Goal: Transaction & Acquisition: Book appointment/travel/reservation

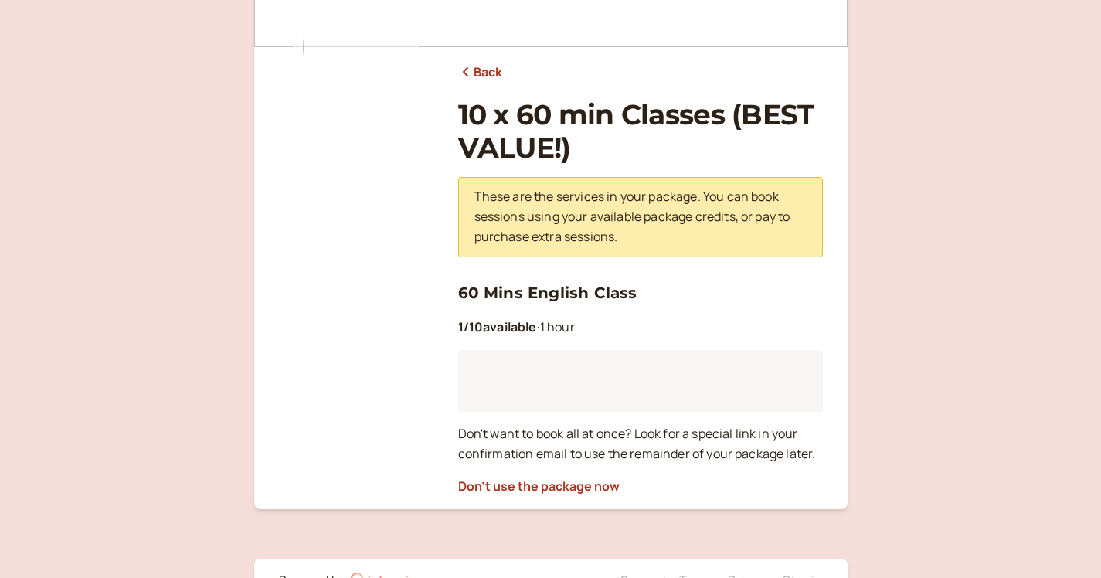
scroll to position [142, 0]
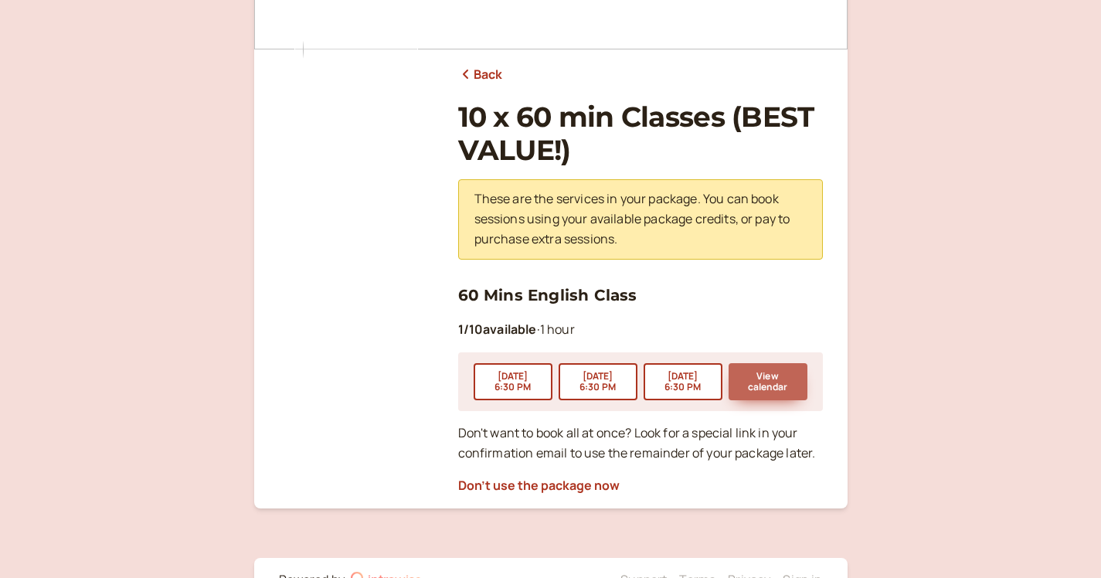
click at [757, 378] on button "View calendar" at bounding box center [768, 381] width 79 height 37
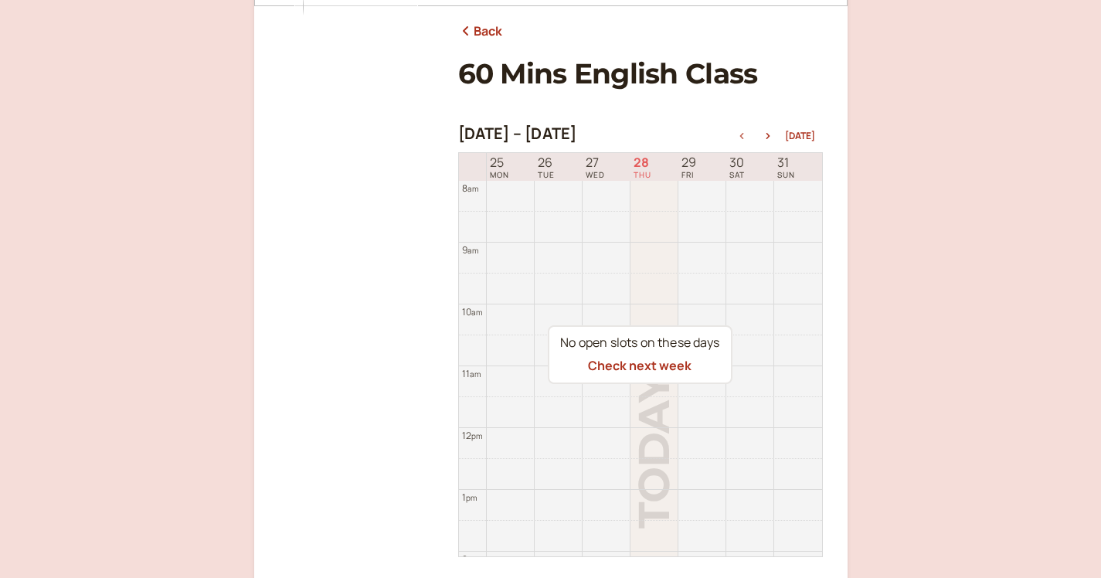
scroll to position [189, 0]
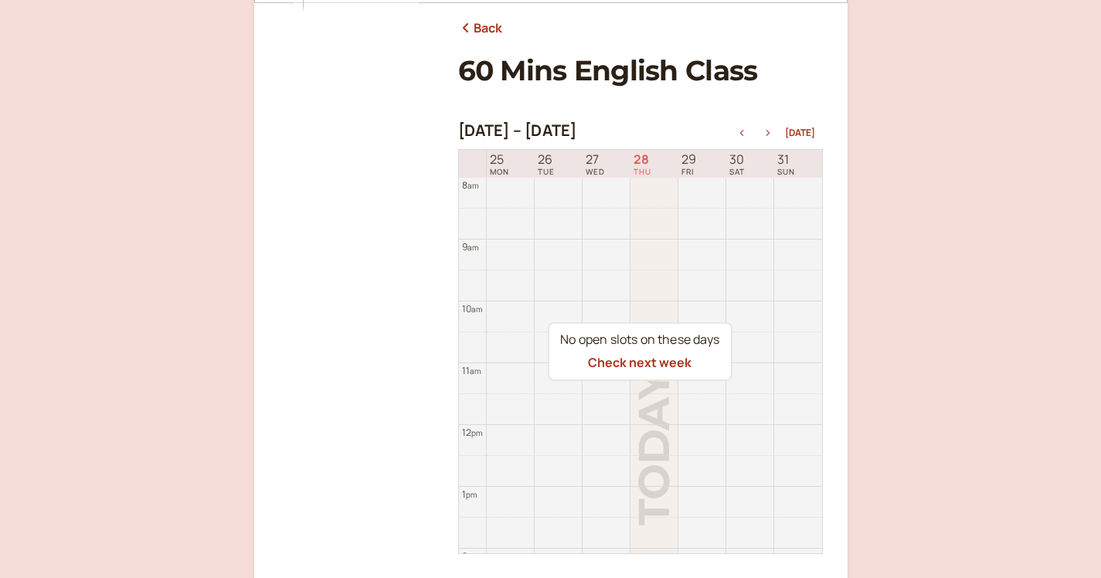
click at [772, 130] on icon "button" at bounding box center [768, 133] width 19 height 6
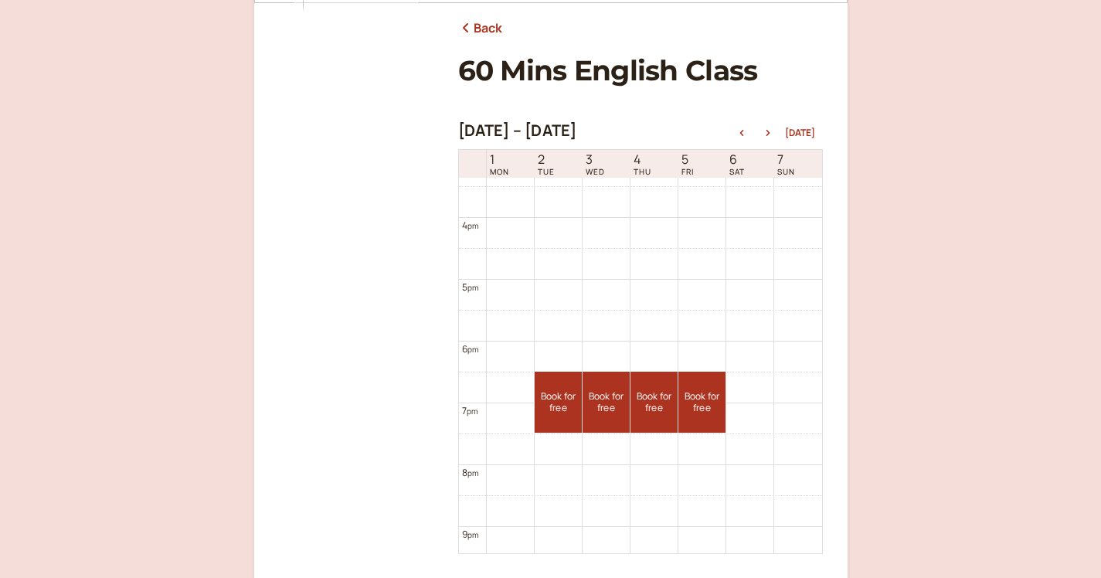
scroll to position [968, 0]
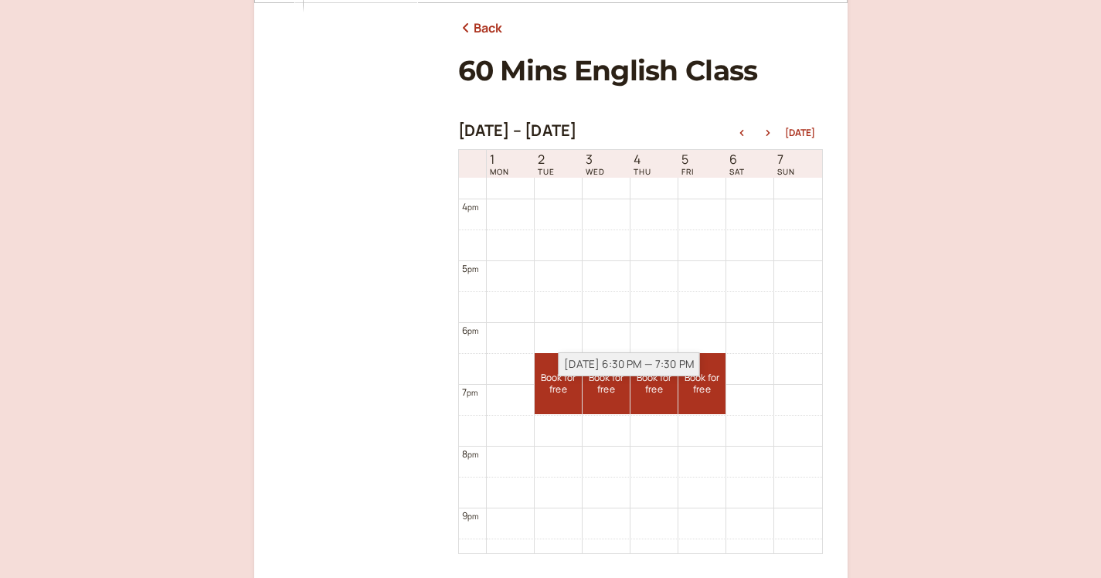
click at [560, 374] on div "[DATE] 6:30 PM — 7:30 PM" at bounding box center [629, 364] width 141 height 24
click at [556, 388] on link "Book for free free" at bounding box center [558, 383] width 47 height 61
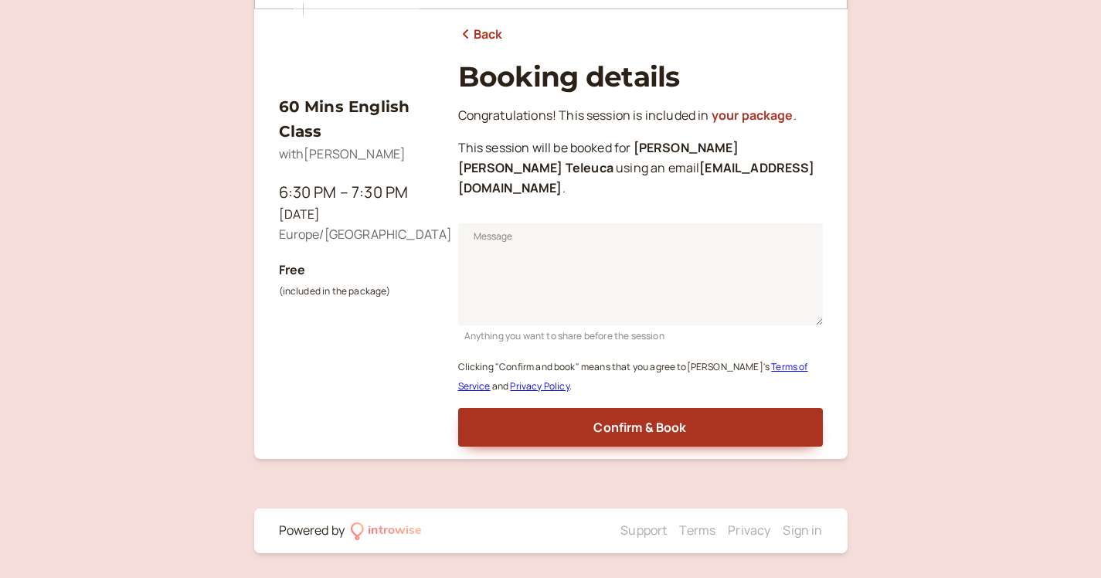
scroll to position [157, 0]
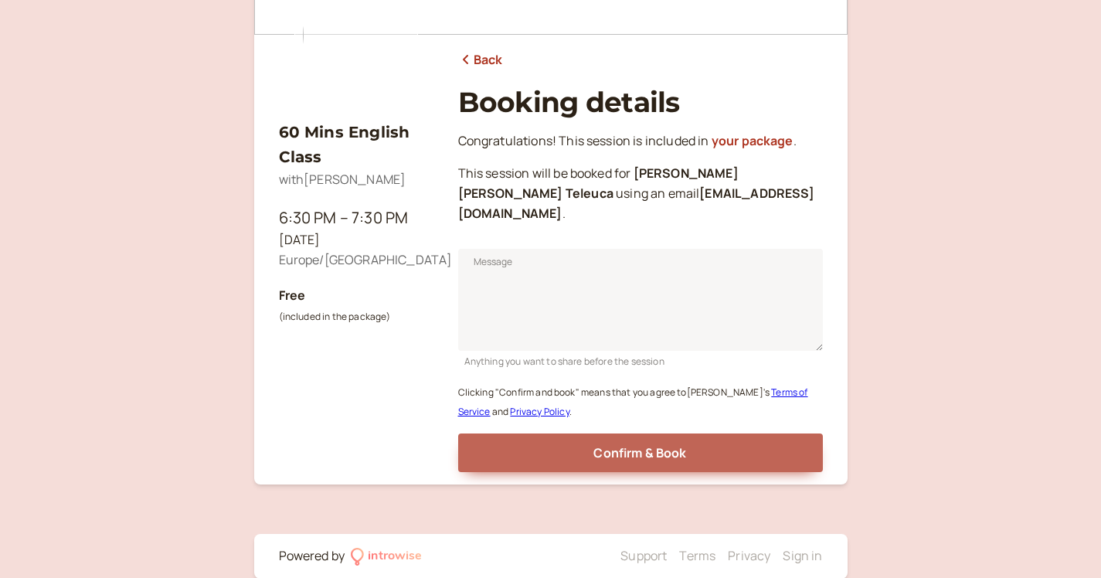
click at [580, 434] on button "Confirm & Book" at bounding box center [640, 453] width 365 height 39
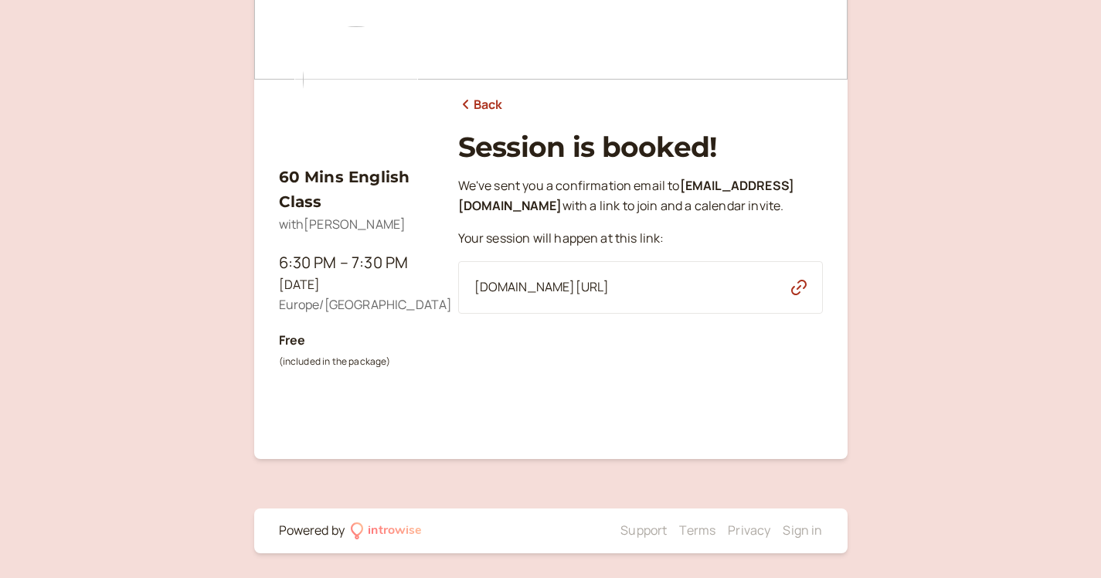
scroll to position [111, 0]
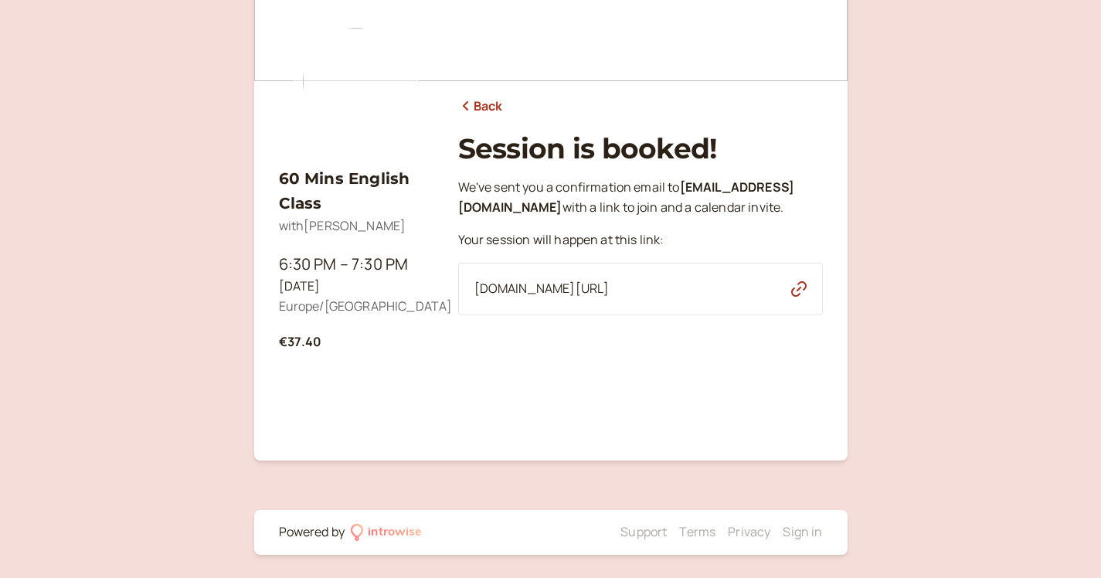
click at [484, 108] on link "Back" at bounding box center [480, 107] width 45 height 20
